Goal: Task Accomplishment & Management: Manage account settings

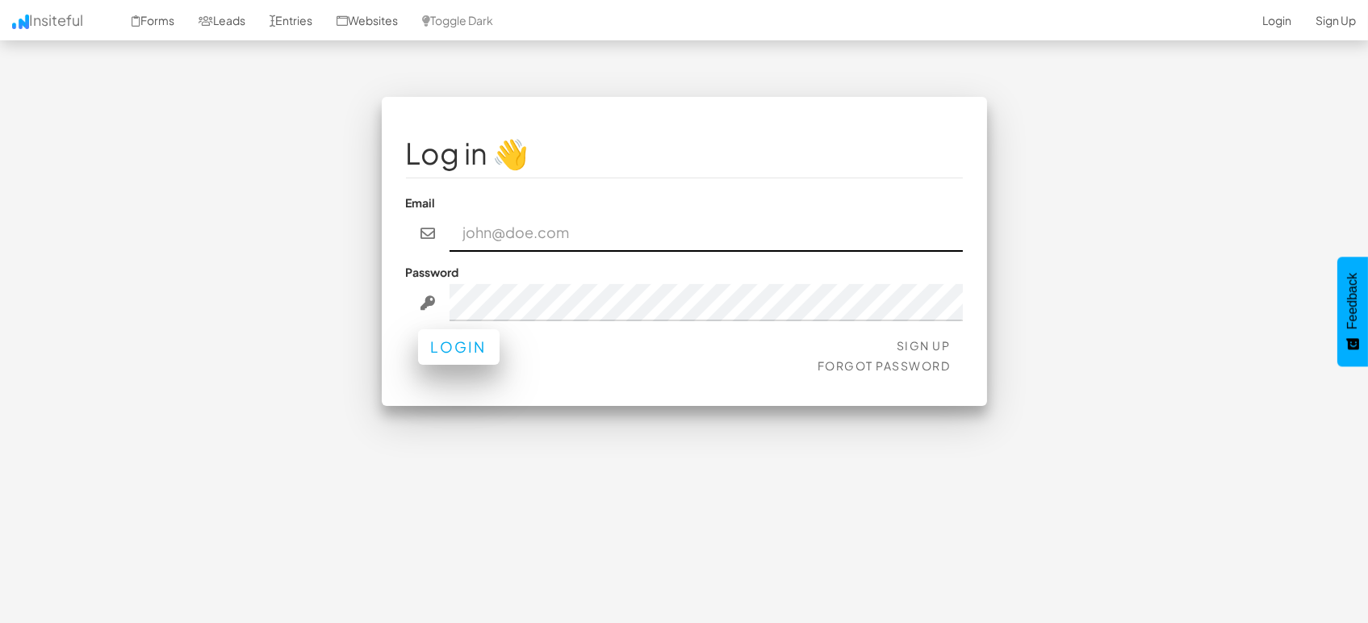
type input "[EMAIL_ADDRESS][DOMAIN_NAME]"
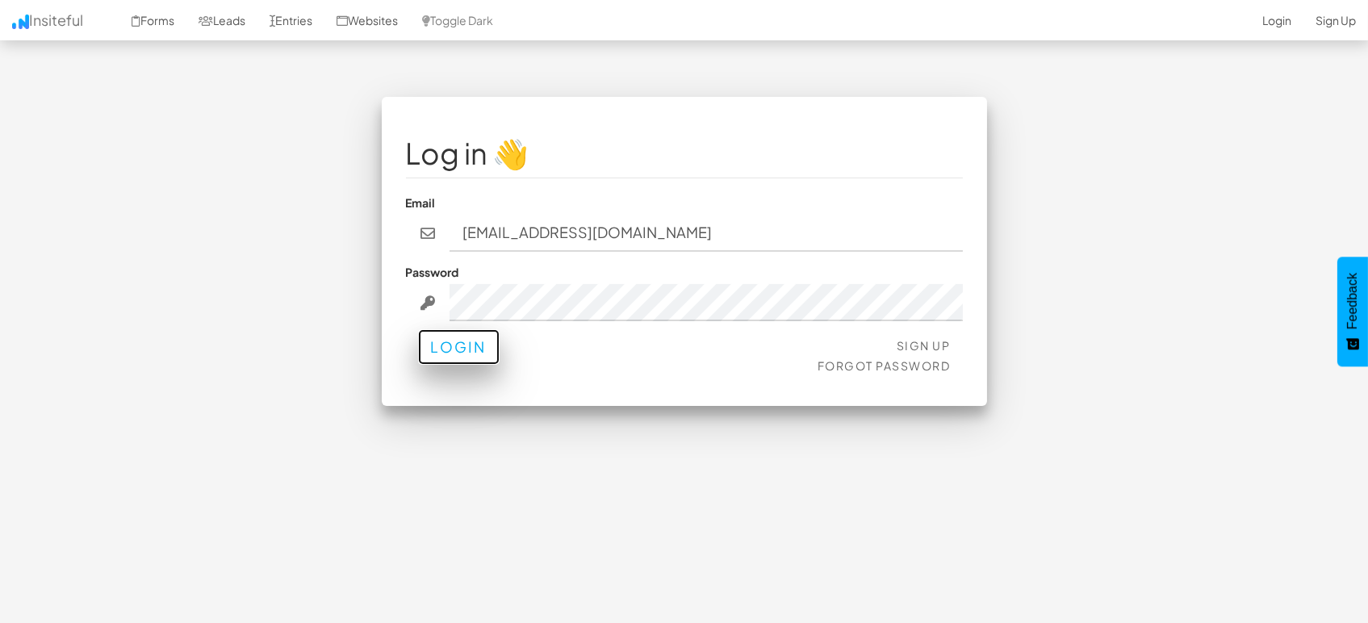
click at [475, 358] on button "Login" at bounding box center [459, 347] width 82 height 36
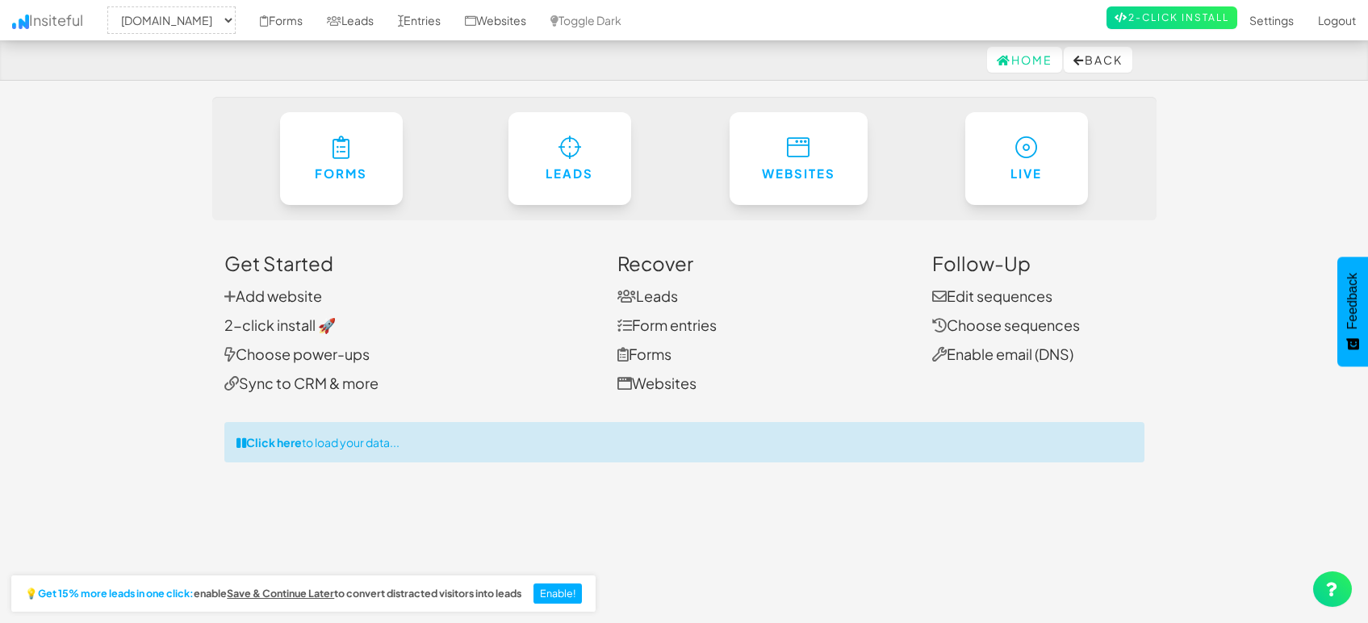
select select "1505"
click at [358, 19] on link "Leads" at bounding box center [350, 20] width 71 height 40
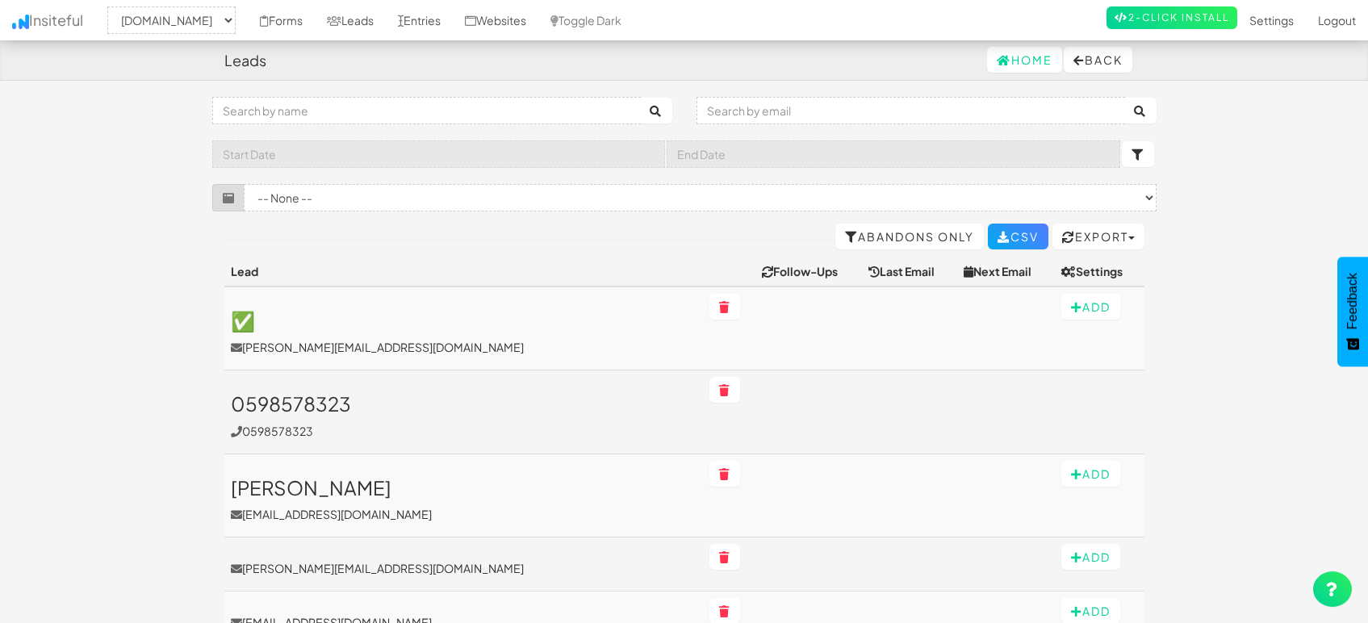
select select "1505"
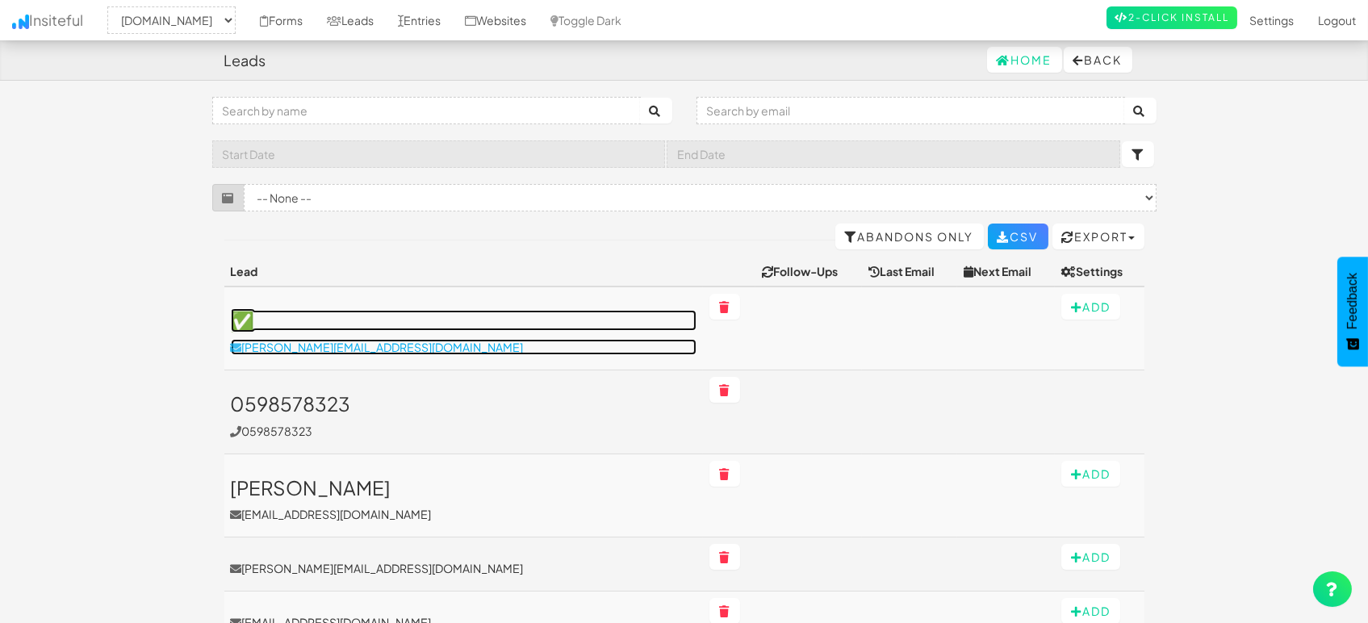
click at [353, 350] on p "shane@littlerays.org" at bounding box center [464, 347] width 466 height 16
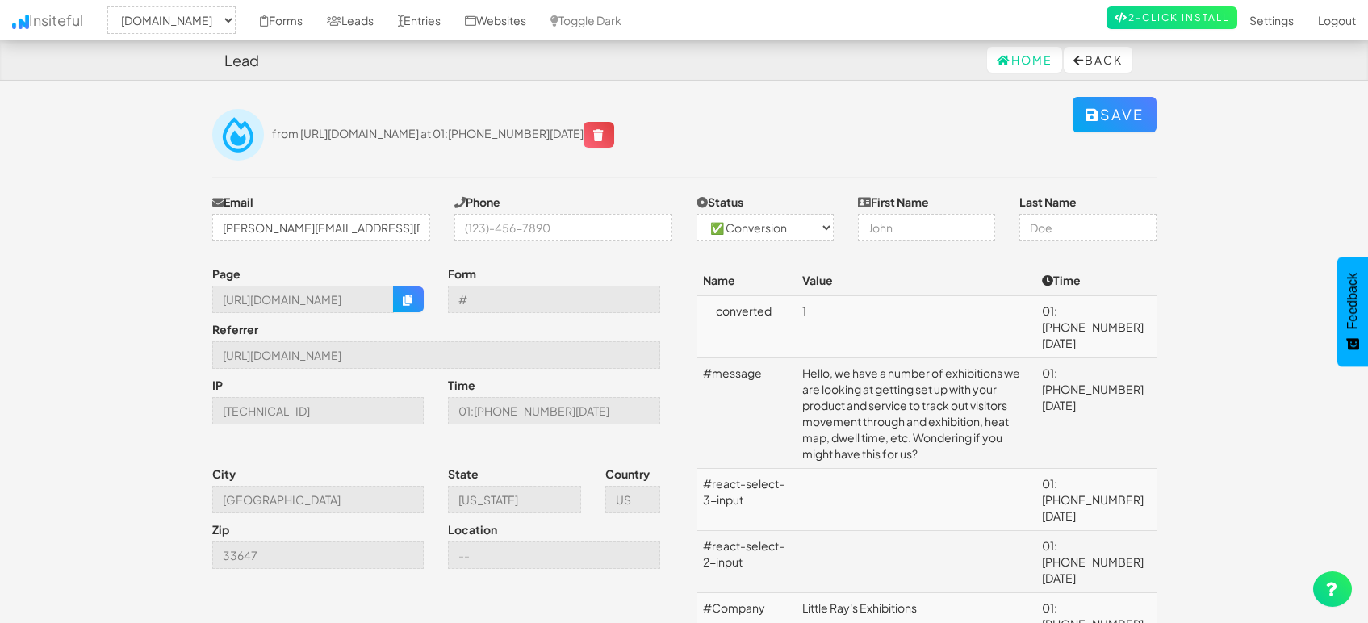
select select "1505"
select select "1"
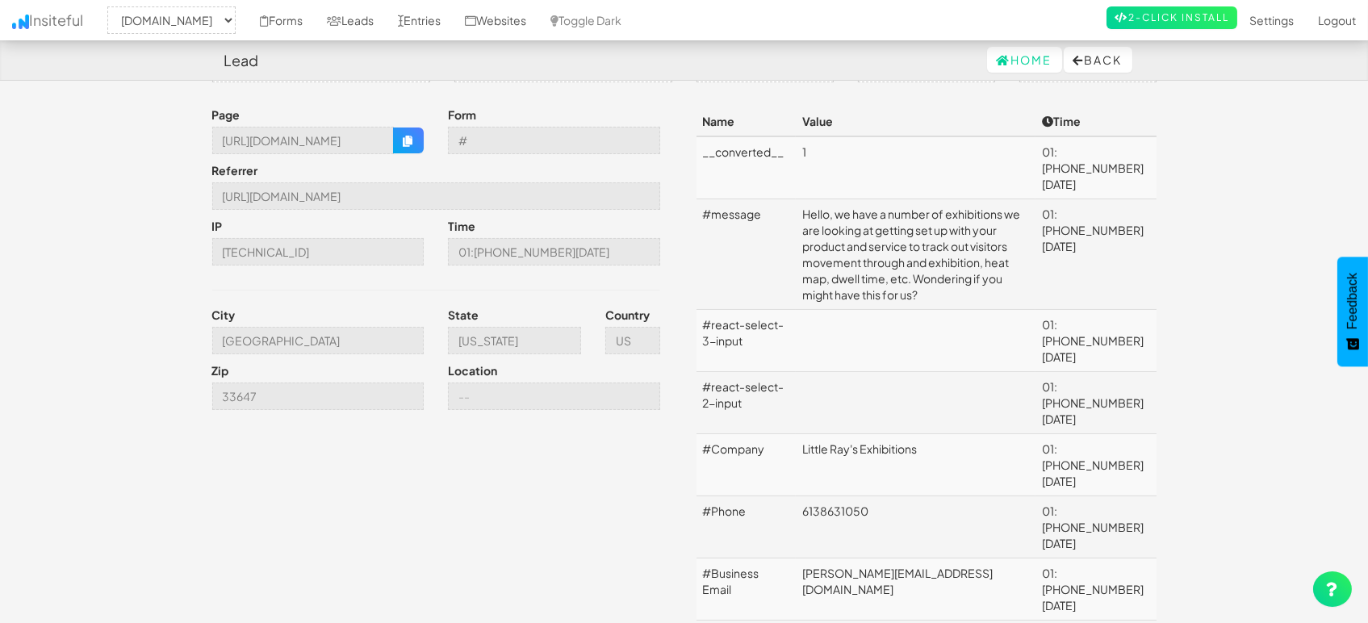
scroll to position [269, 0]
